Goal: Transaction & Acquisition: Purchase product/service

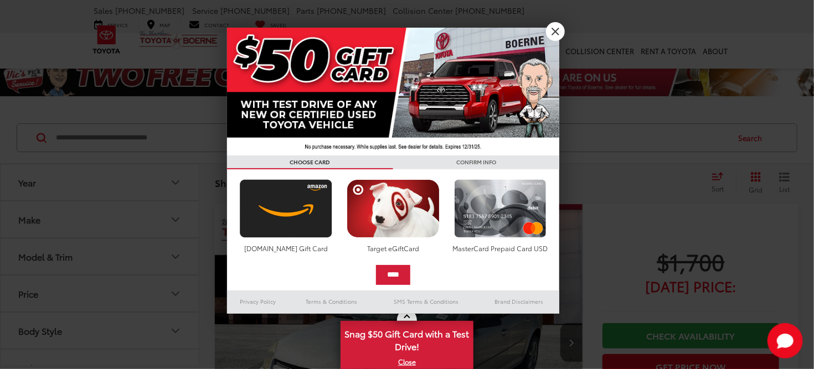
click at [567, 30] on div at bounding box center [407, 184] width 814 height 369
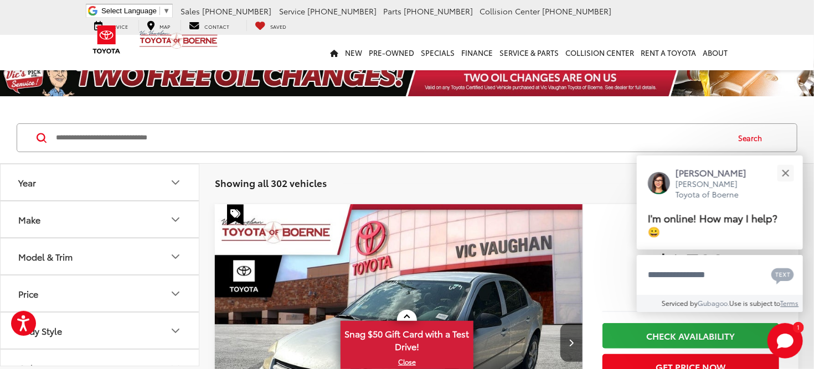
click at [72, 254] on div "Model & Trim" at bounding box center [45, 256] width 54 height 11
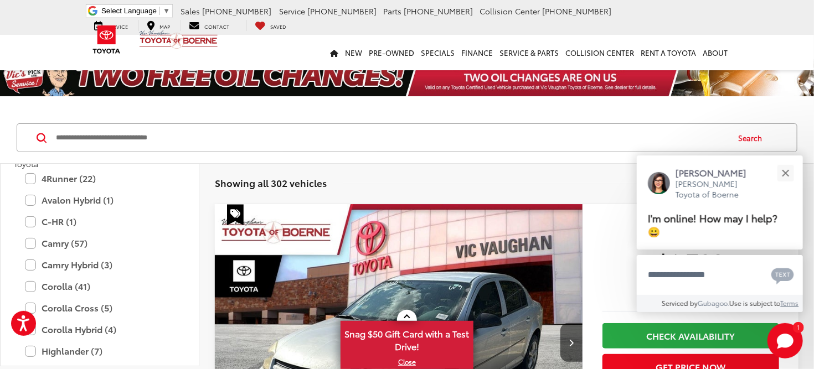
scroll to position [1684, 0]
click at [71, 237] on label "Camry (57)" at bounding box center [99, 241] width 149 height 19
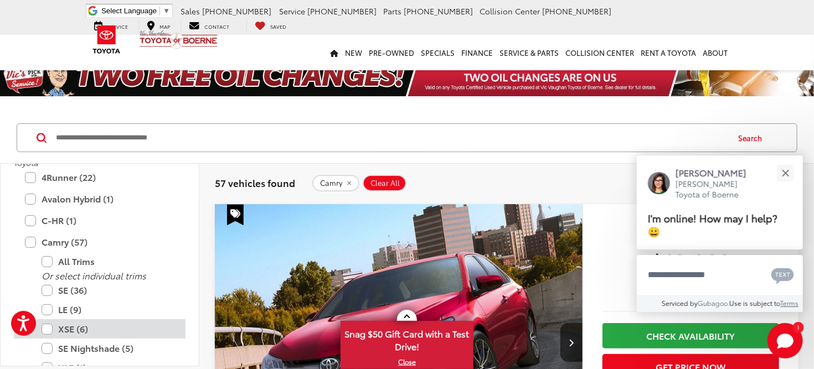
click at [71, 328] on label "XSE (6)" at bounding box center [108, 328] width 133 height 19
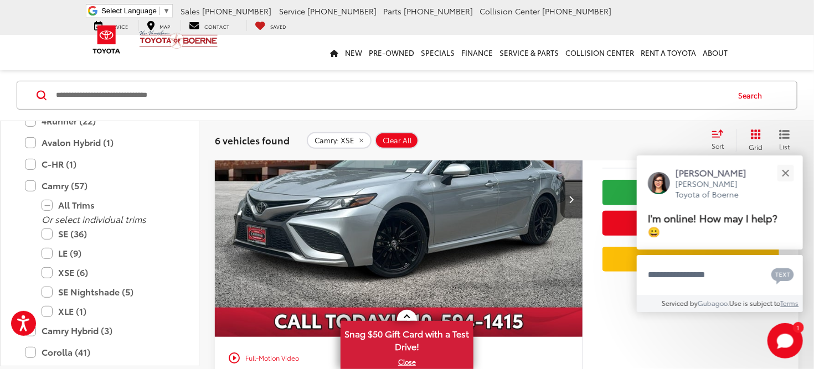
scroll to position [146, 0]
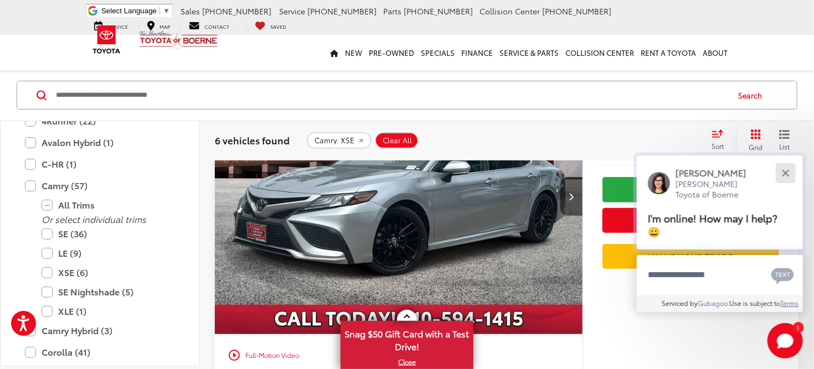
click at [788, 171] on div "Close" at bounding box center [784, 172] width 7 height 7
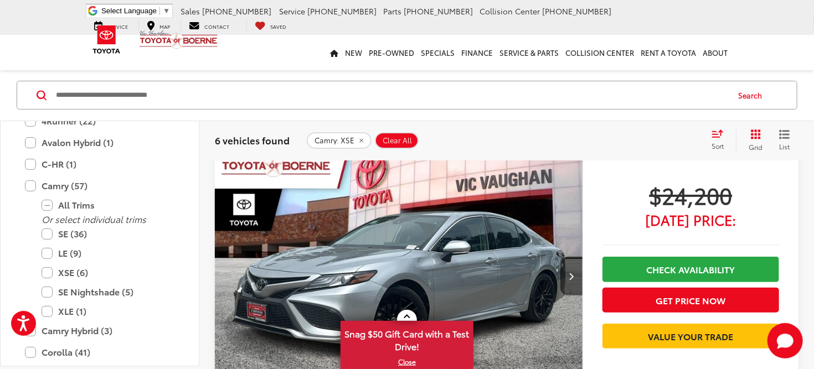
scroll to position [66, 0]
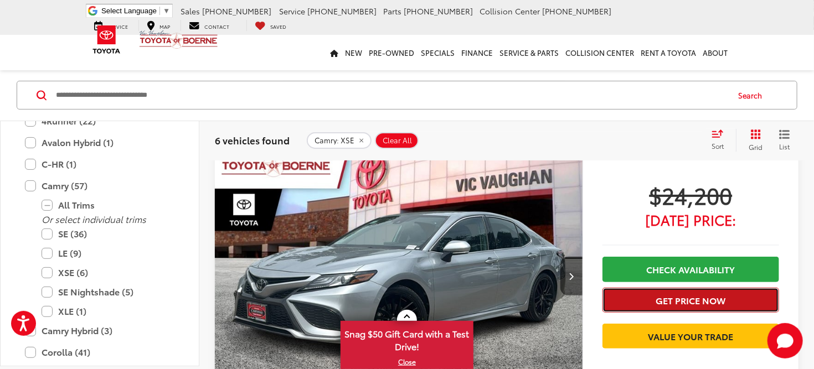
click at [673, 292] on button "Get Price Now" at bounding box center [690, 300] width 177 height 25
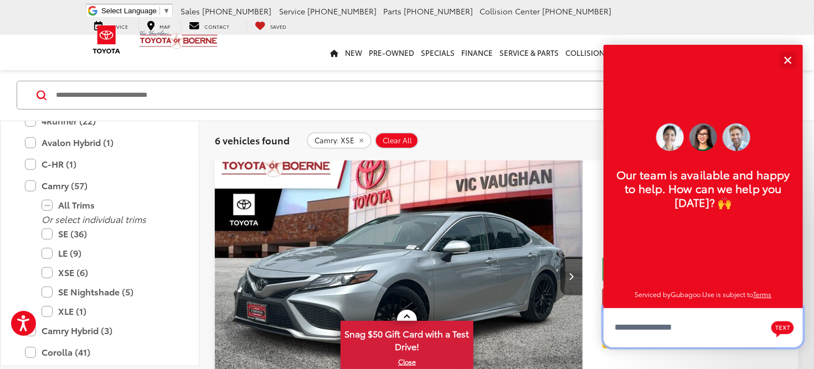
scroll to position [13, 0]
click at [794, 57] on button "Close" at bounding box center [787, 60] width 24 height 24
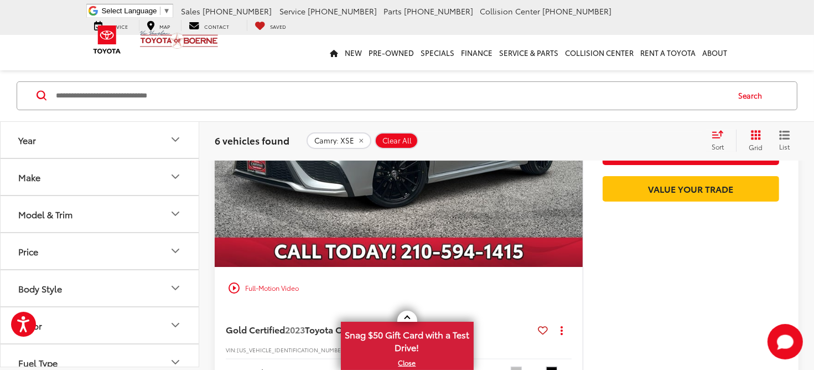
scroll to position [215, 0]
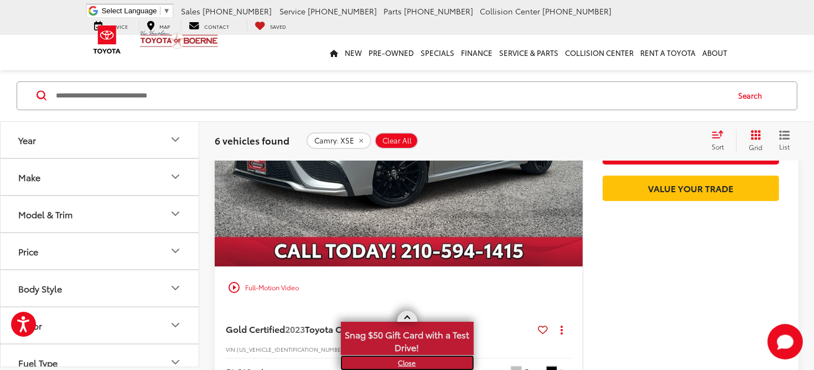
click at [406, 360] on link "X" at bounding box center [407, 362] width 131 height 12
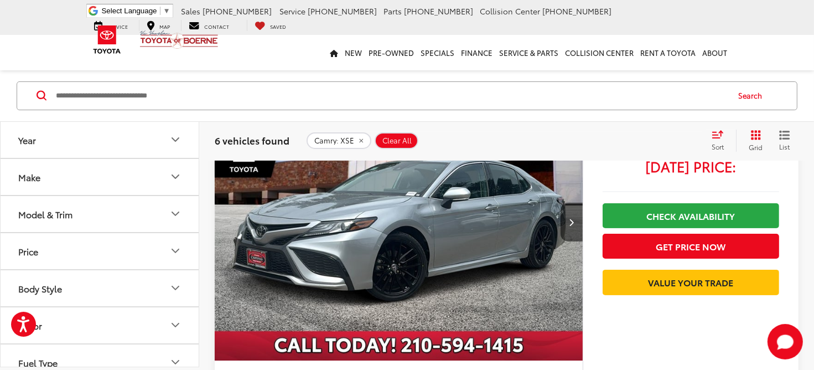
scroll to position [120, 0]
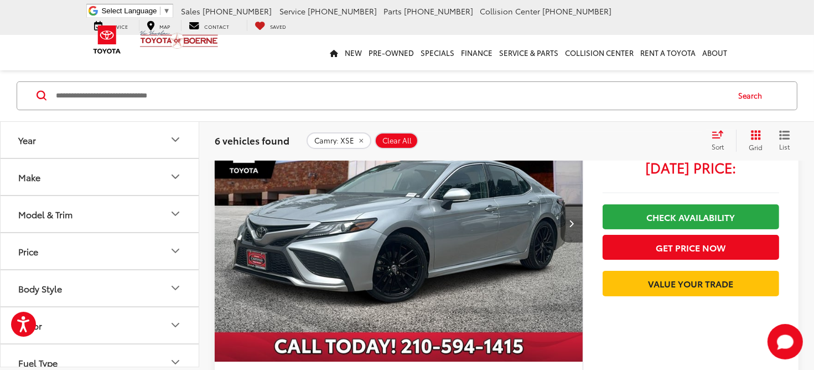
click at [571, 224] on icon "Next image" at bounding box center [571, 223] width 5 height 8
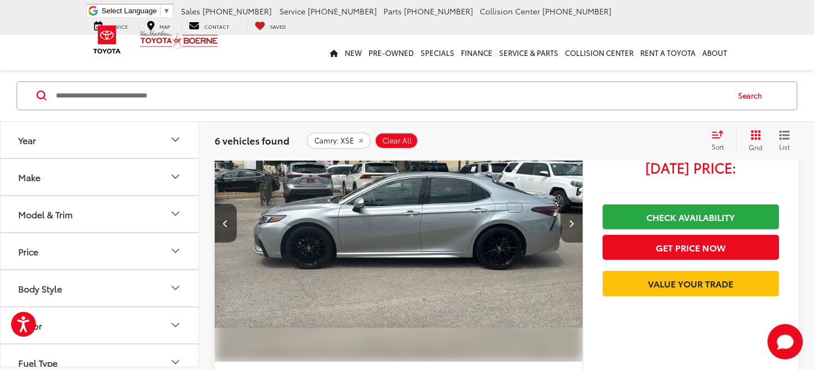
click at [571, 224] on icon "Next image" at bounding box center [571, 223] width 5 height 8
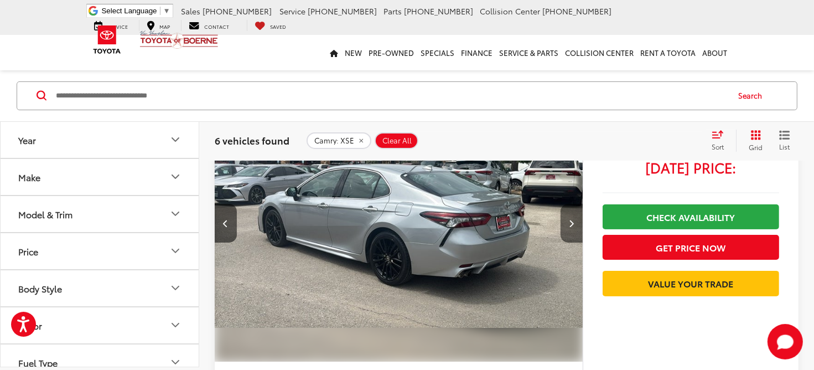
click at [571, 224] on icon "Next image" at bounding box center [571, 223] width 5 height 8
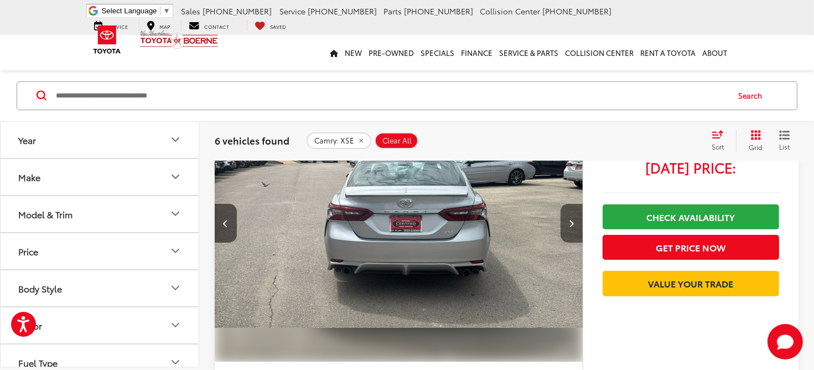
click at [571, 224] on icon "Next image" at bounding box center [571, 223] width 5 height 8
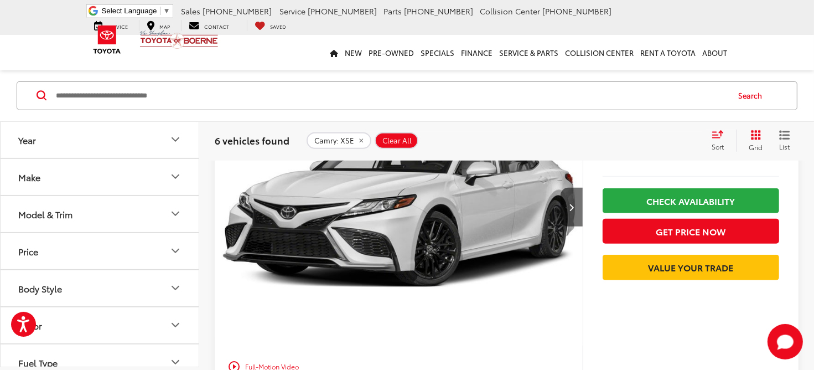
scroll to position [630, 0]
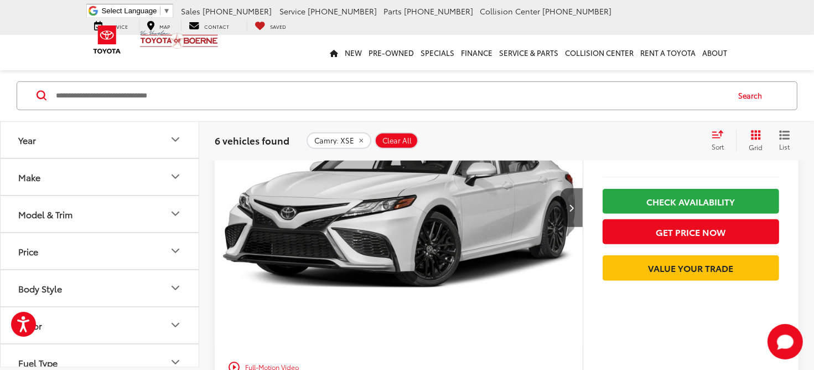
click at [404, 263] on img "2023 Toyota Camry XSE 0" at bounding box center [399, 208] width 370 height 277
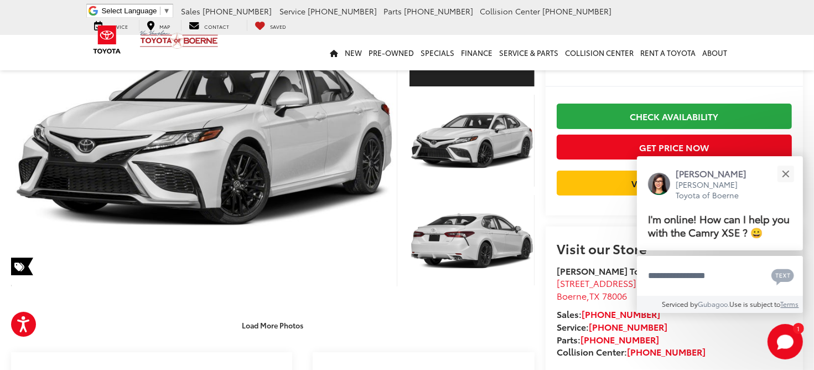
scroll to position [132, 0]
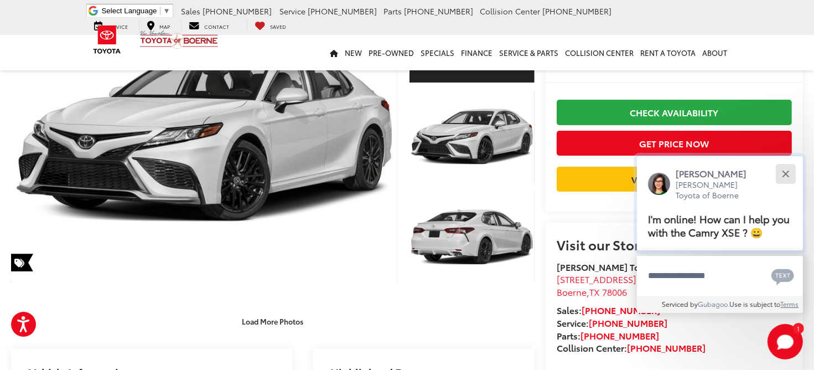
click at [787, 171] on div "Close" at bounding box center [785, 173] width 7 height 7
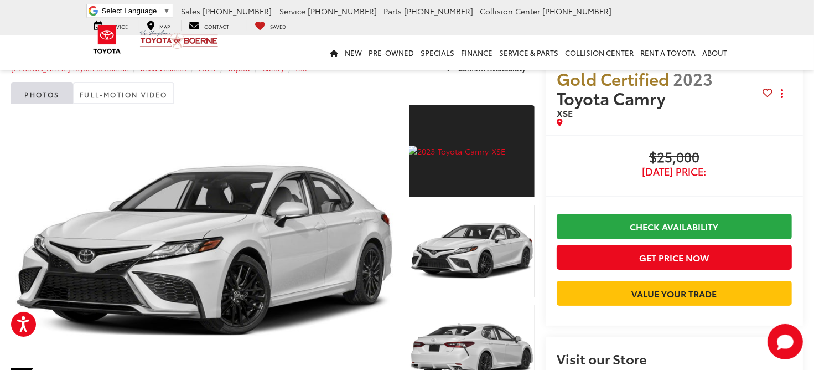
scroll to position [0, 0]
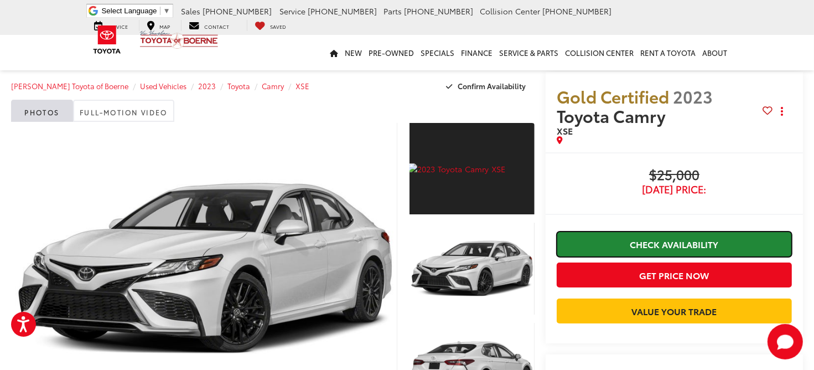
click at [693, 249] on link "Check Availability" at bounding box center [674, 243] width 235 height 25
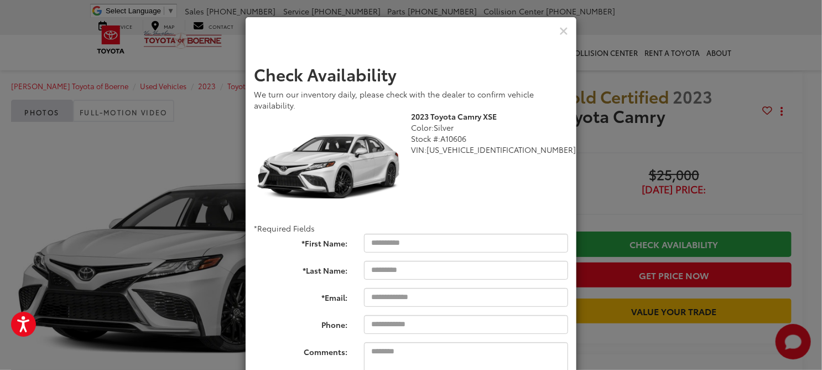
click at [475, 150] on span "[US_VEHICLE_IDENTIFICATION_NUMBER]" at bounding box center [501, 149] width 149 height 11
drag, startPoint x: 515, startPoint y: 149, endPoint x: 408, endPoint y: 117, distance: 111.5
click at [411, 117] on div "2023 Toyota Camry XSE Color: Silver Stock #: A10606 VIN: [US_VEHICLE_IDENTIFICA…" at bounding box center [493, 133] width 165 height 44
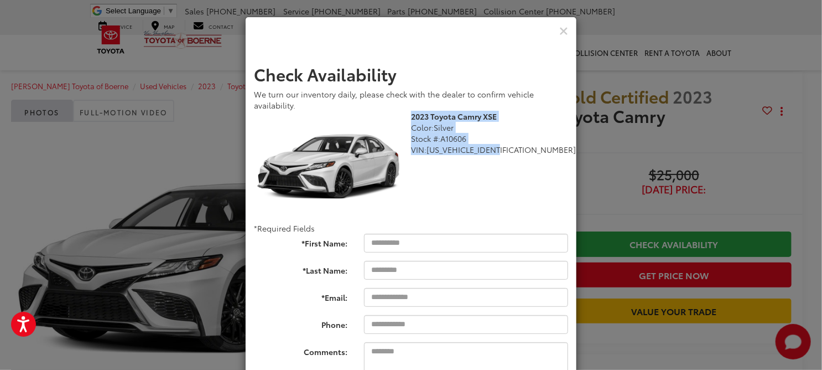
copy div "2023 Toyota Camry XSE Color: Silver Stock #: A10606 VIN: [US_VEHICLE_IDENTIFICA…"
click at [561, 33] on icon "Close" at bounding box center [564, 31] width 9 height 12
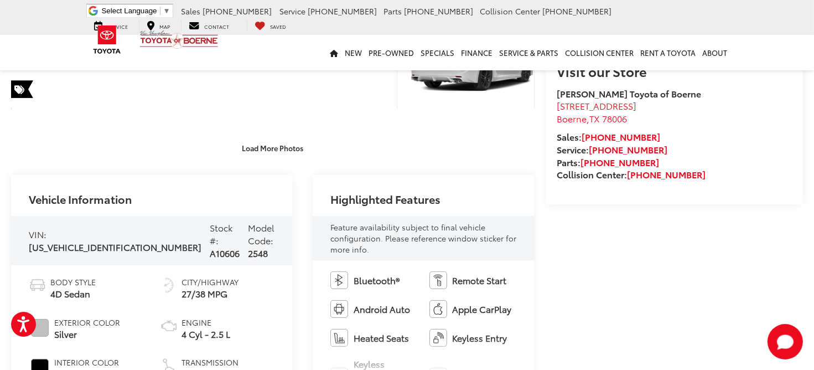
scroll to position [303, 0]
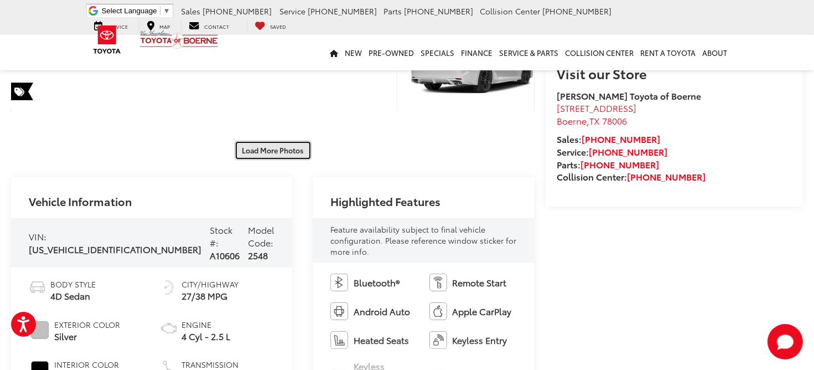
click at [282, 158] on button "Load More Photos" at bounding box center [273, 150] width 77 height 19
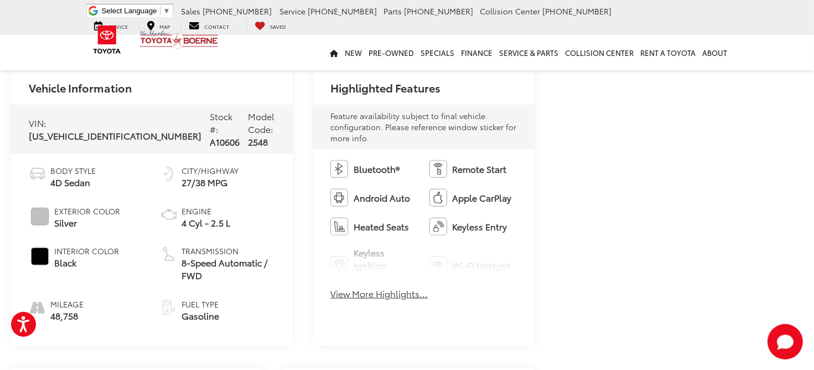
scroll to position [811, 0]
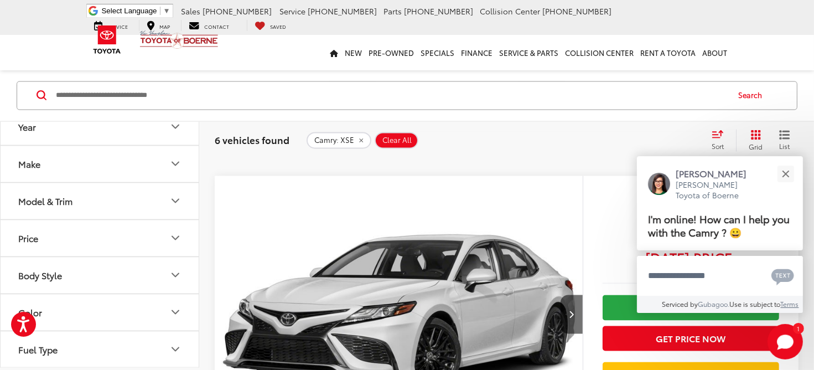
scroll to position [1980, 0]
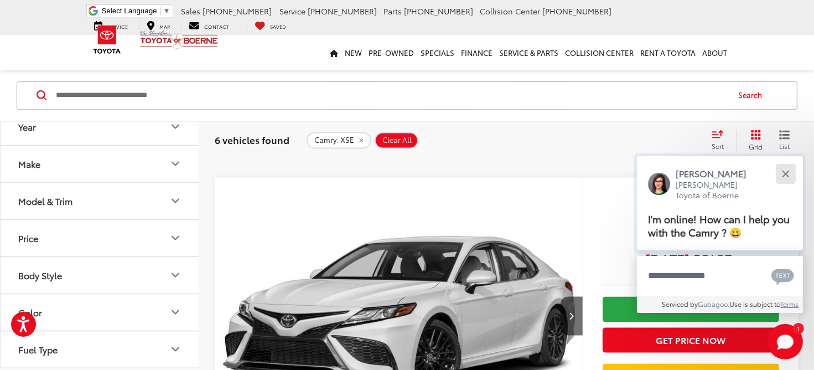
click at [786, 170] on button "Close" at bounding box center [786, 174] width 24 height 24
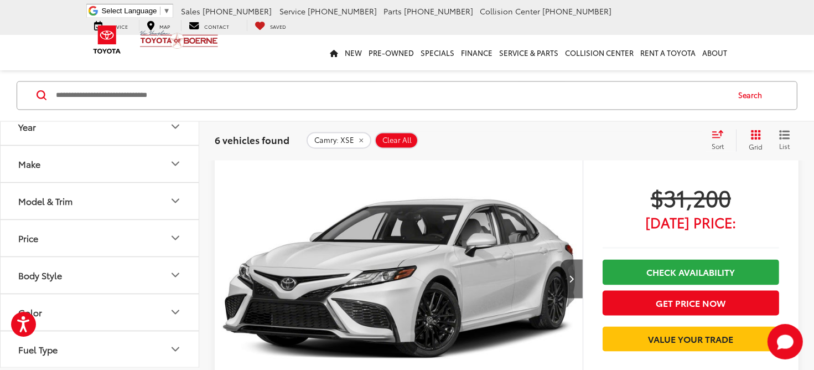
scroll to position [2017, 0]
